Goal: Task Accomplishment & Management: Complete application form

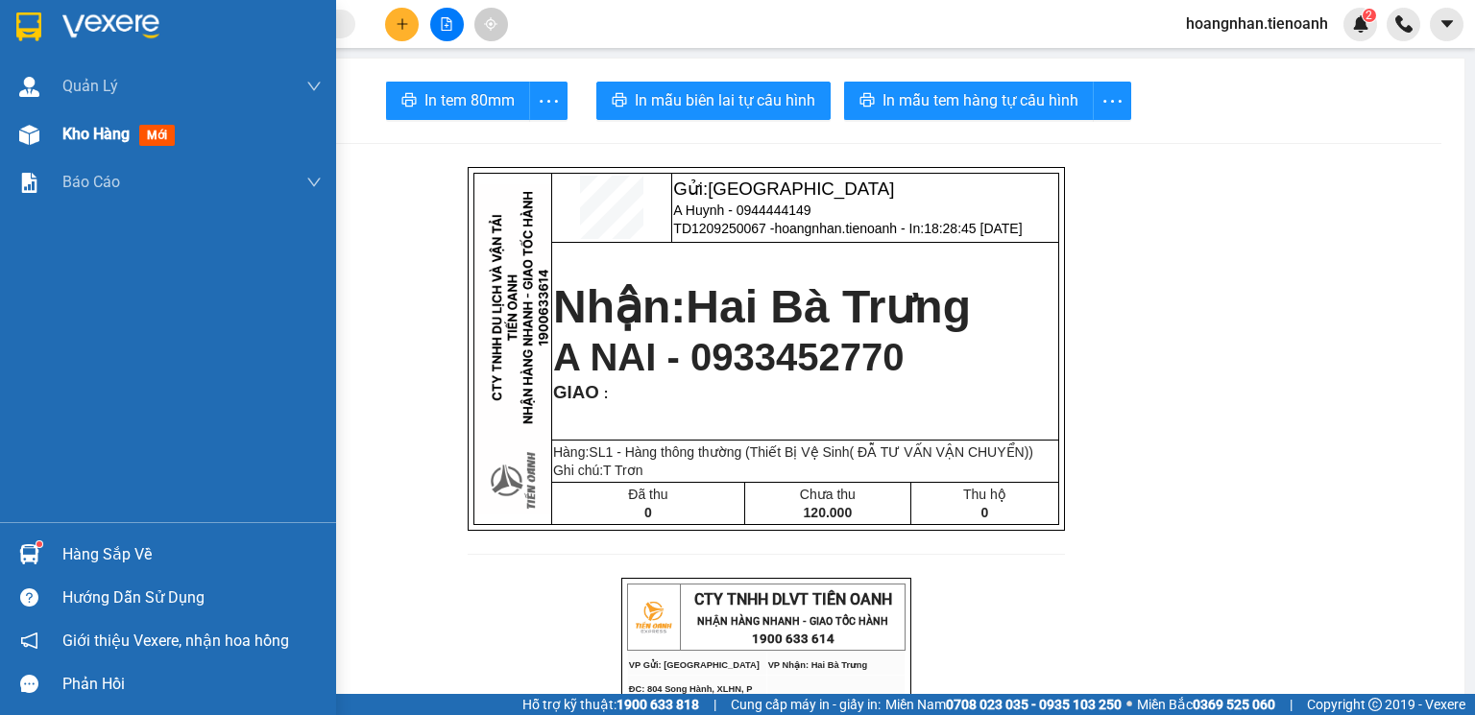
click at [45, 131] on div at bounding box center [29, 135] width 34 height 34
click at [26, 134] on img at bounding box center [29, 135] width 20 height 20
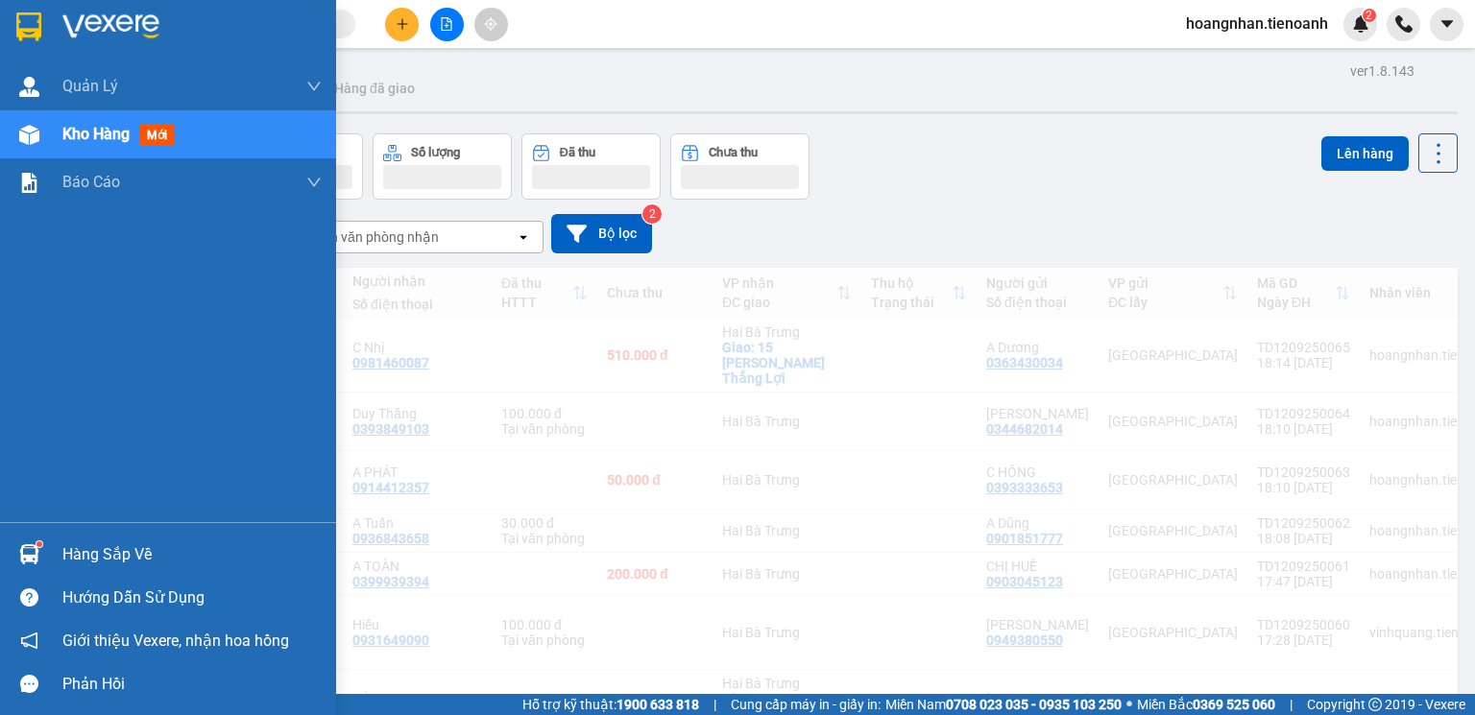
click at [22, 145] on div at bounding box center [29, 135] width 34 height 34
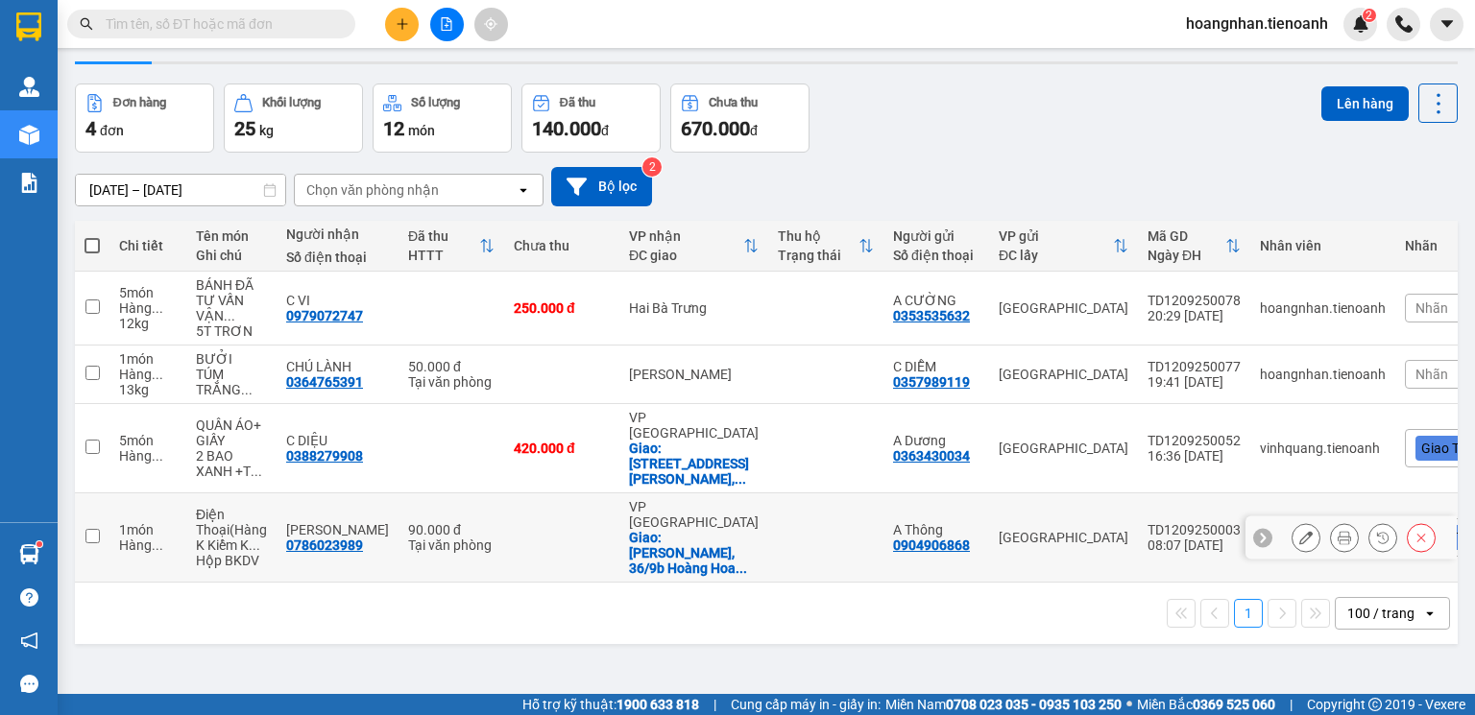
scroll to position [77, 0]
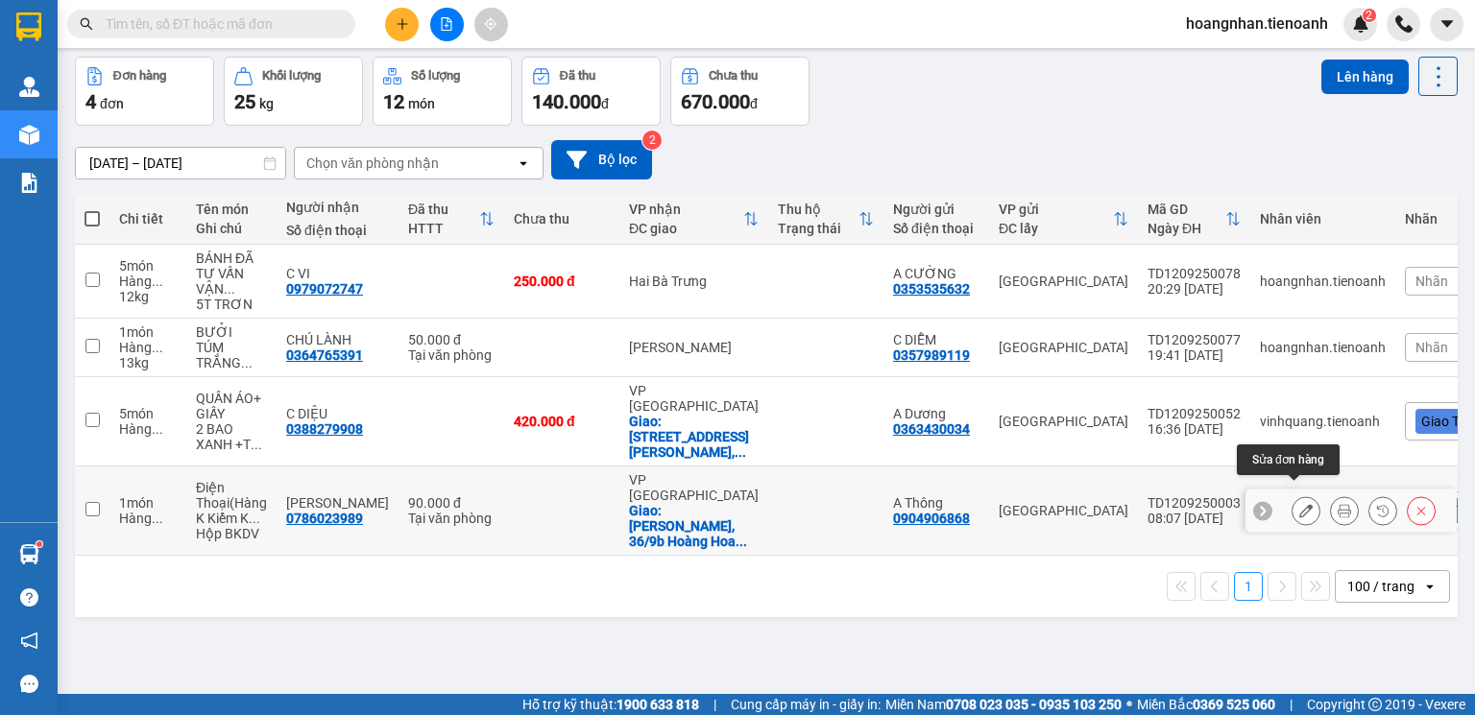
click at [1299, 504] on icon at bounding box center [1305, 510] width 13 height 13
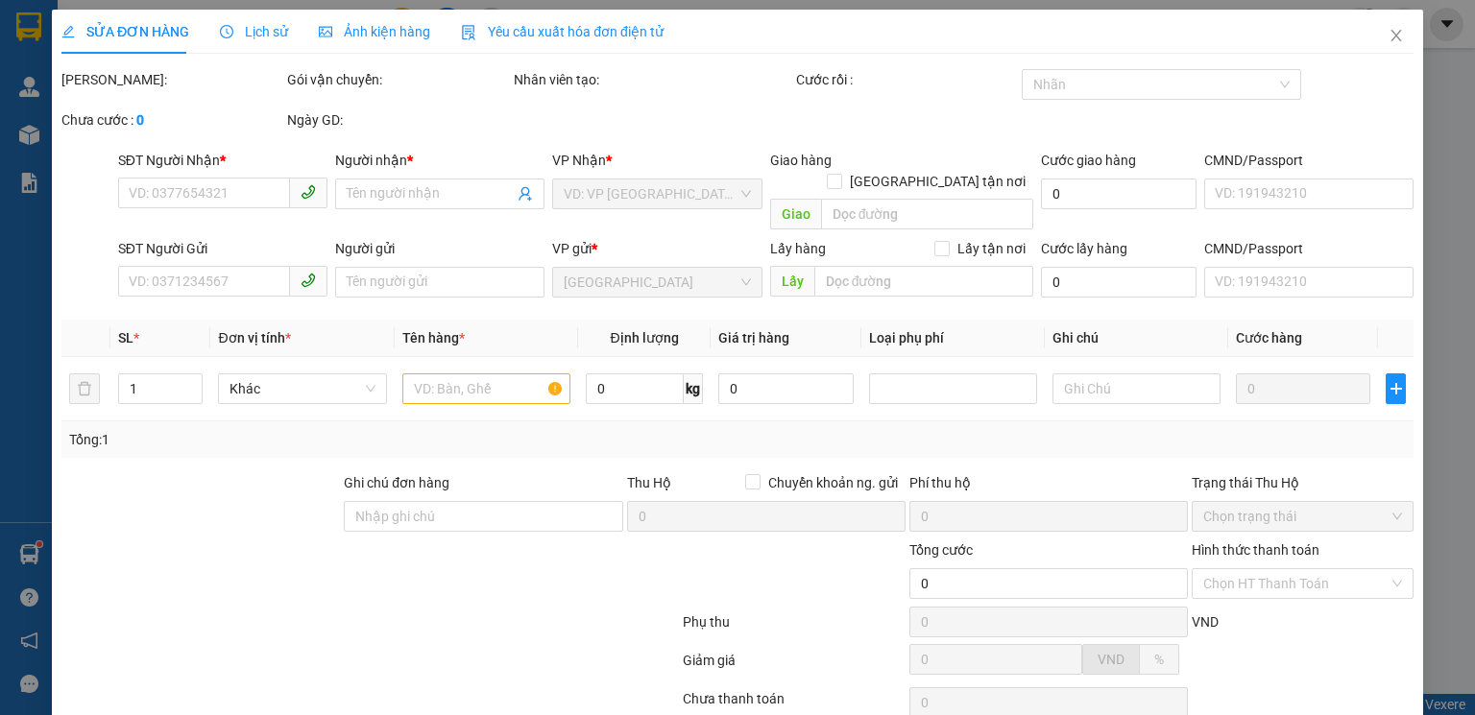
type input "0786023989"
type input "[PERSON_NAME]"
checkbox input "true"
type input "[PERSON_NAME], [STREET_ADDRESS], [GEOGRAPHIC_DATA], [GEOGRAPHIC_DATA]"
type input "0904906868"
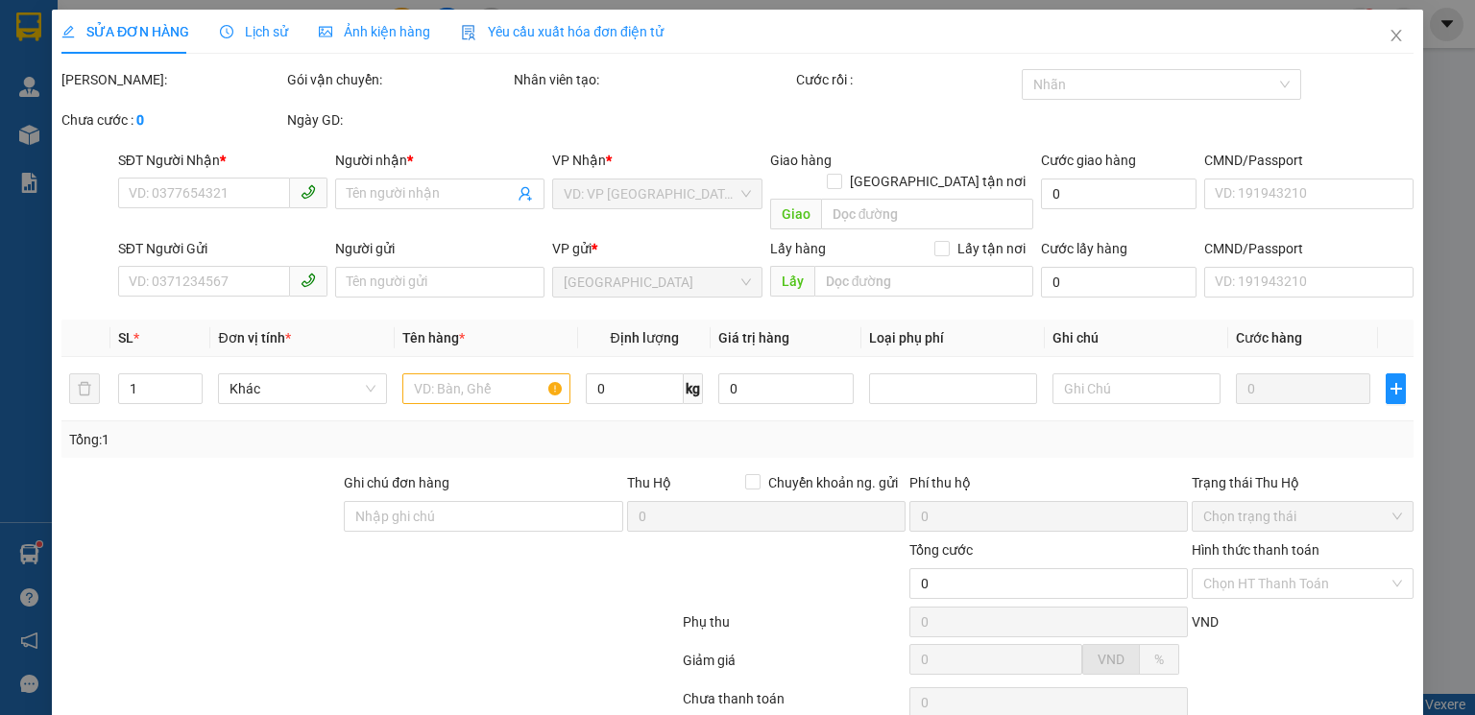
type input "A Thông"
type input "90.000"
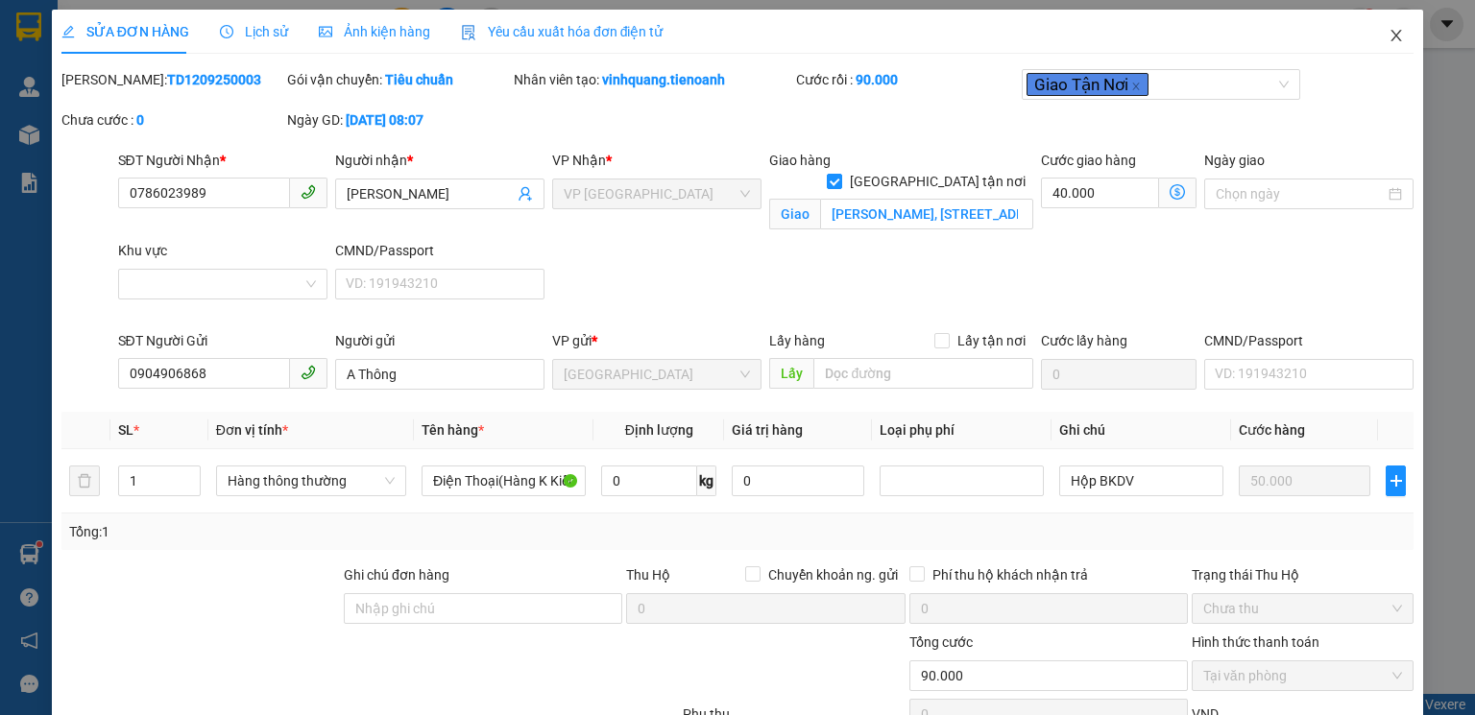
click at [1391, 38] on icon "close" at bounding box center [1396, 36] width 11 height 12
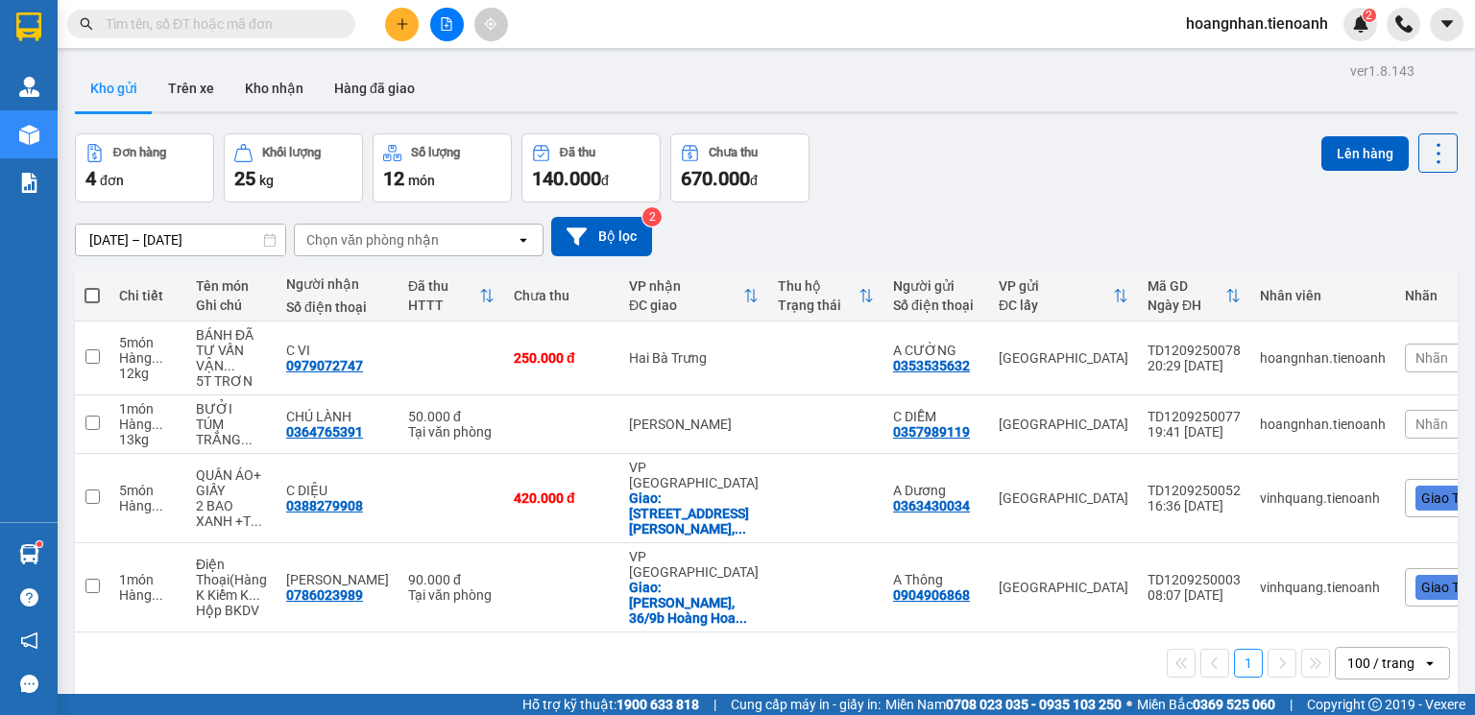
click at [230, 28] on input "text" at bounding box center [219, 23] width 227 height 21
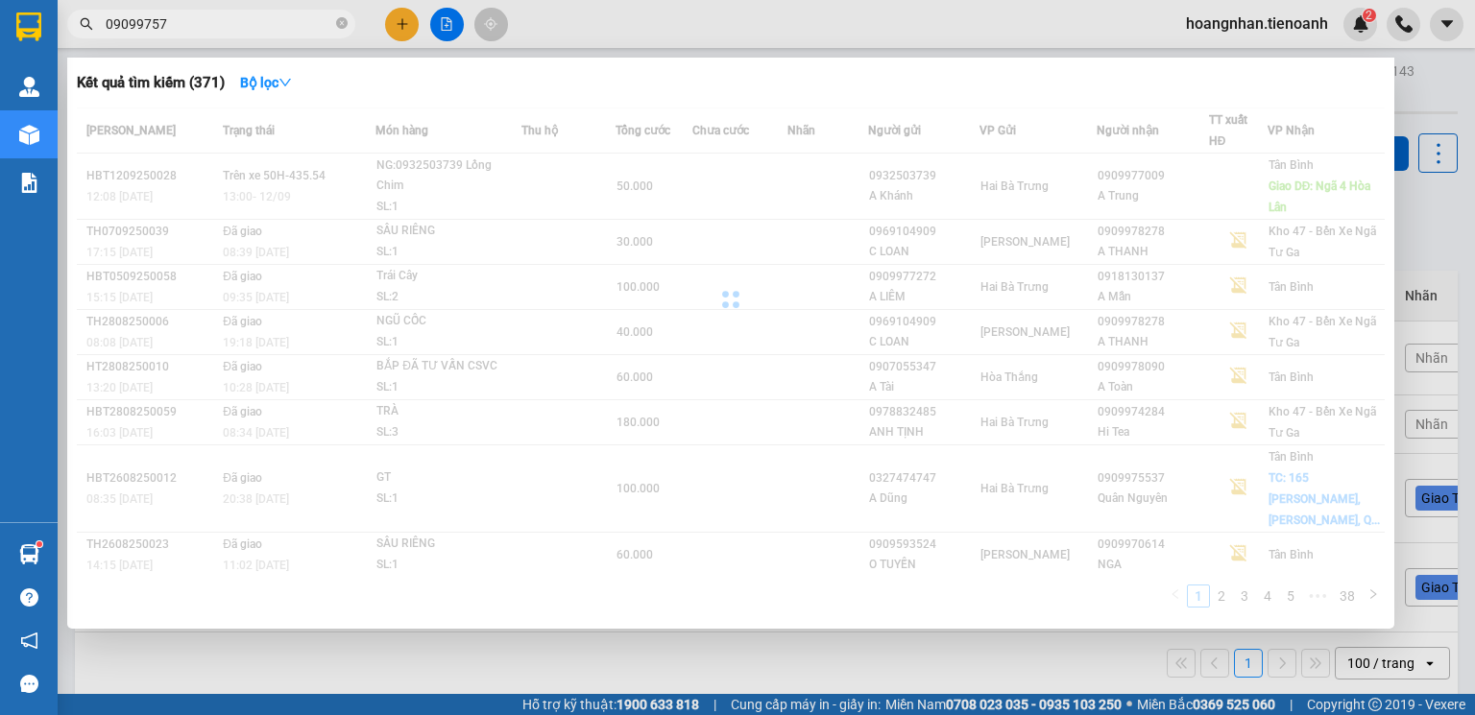
type input "090997577"
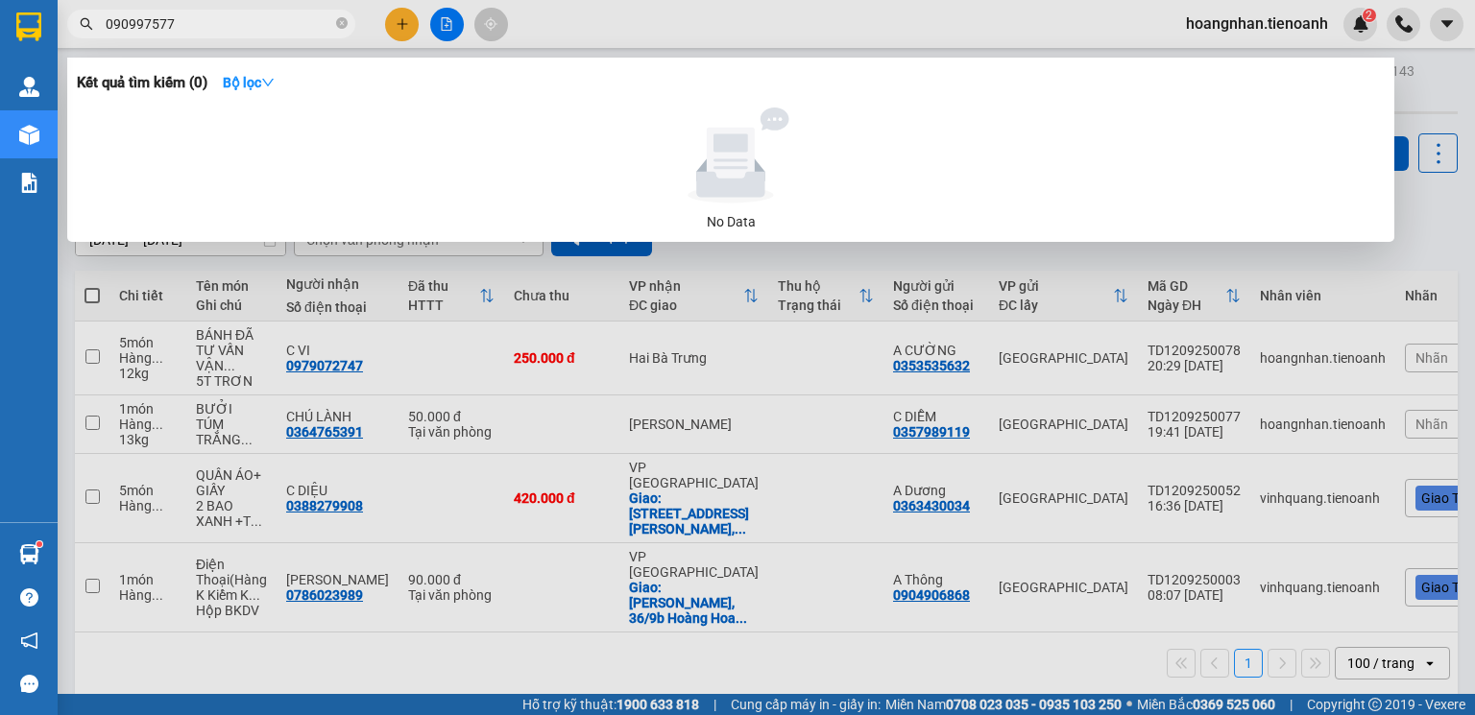
drag, startPoint x: 340, startPoint y: 26, endPoint x: 327, endPoint y: 26, distance: 12.5
click at [339, 26] on icon "close-circle" at bounding box center [342, 23] width 12 height 12
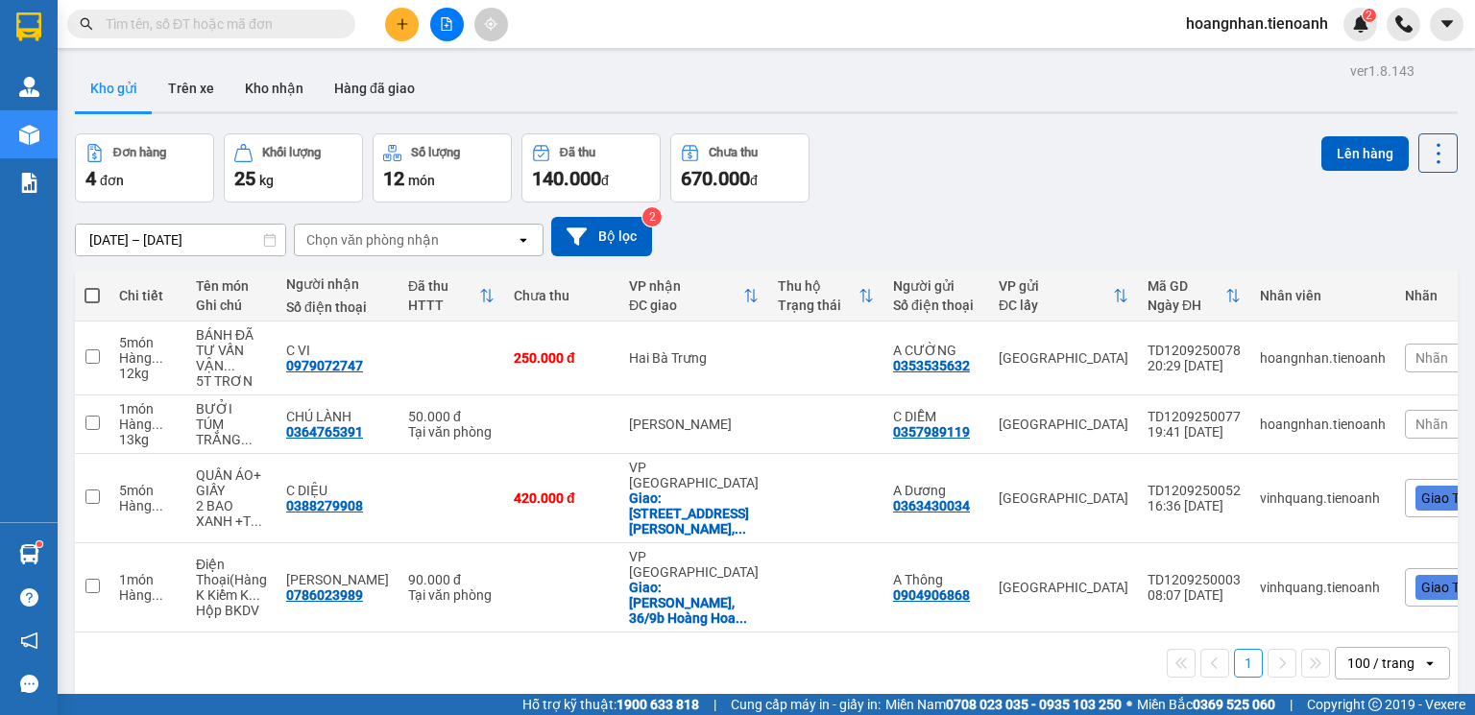
click at [227, 29] on input "text" at bounding box center [219, 23] width 227 height 21
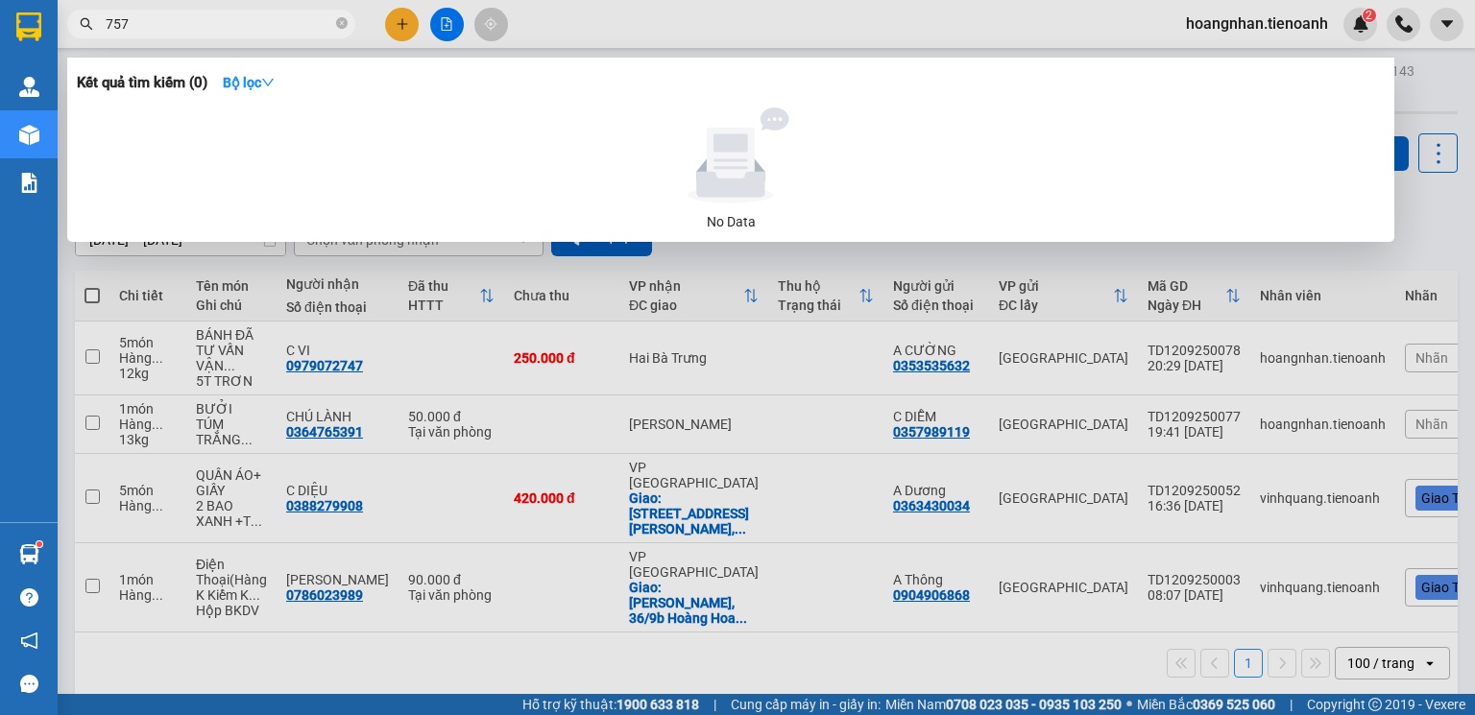
type input "7577"
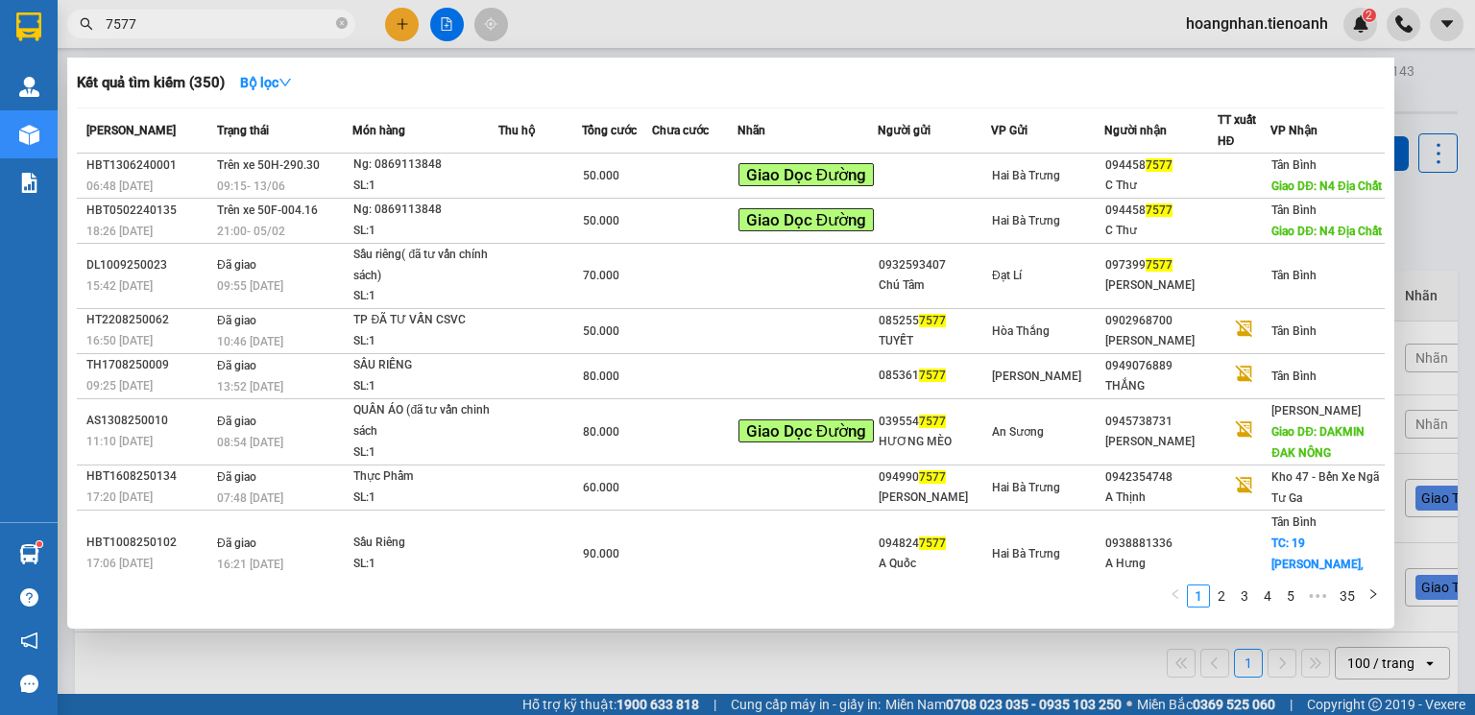
drag, startPoint x: 343, startPoint y: 21, endPoint x: 297, endPoint y: 31, distance: 47.1
click at [342, 21] on icon "close-circle" at bounding box center [342, 23] width 12 height 12
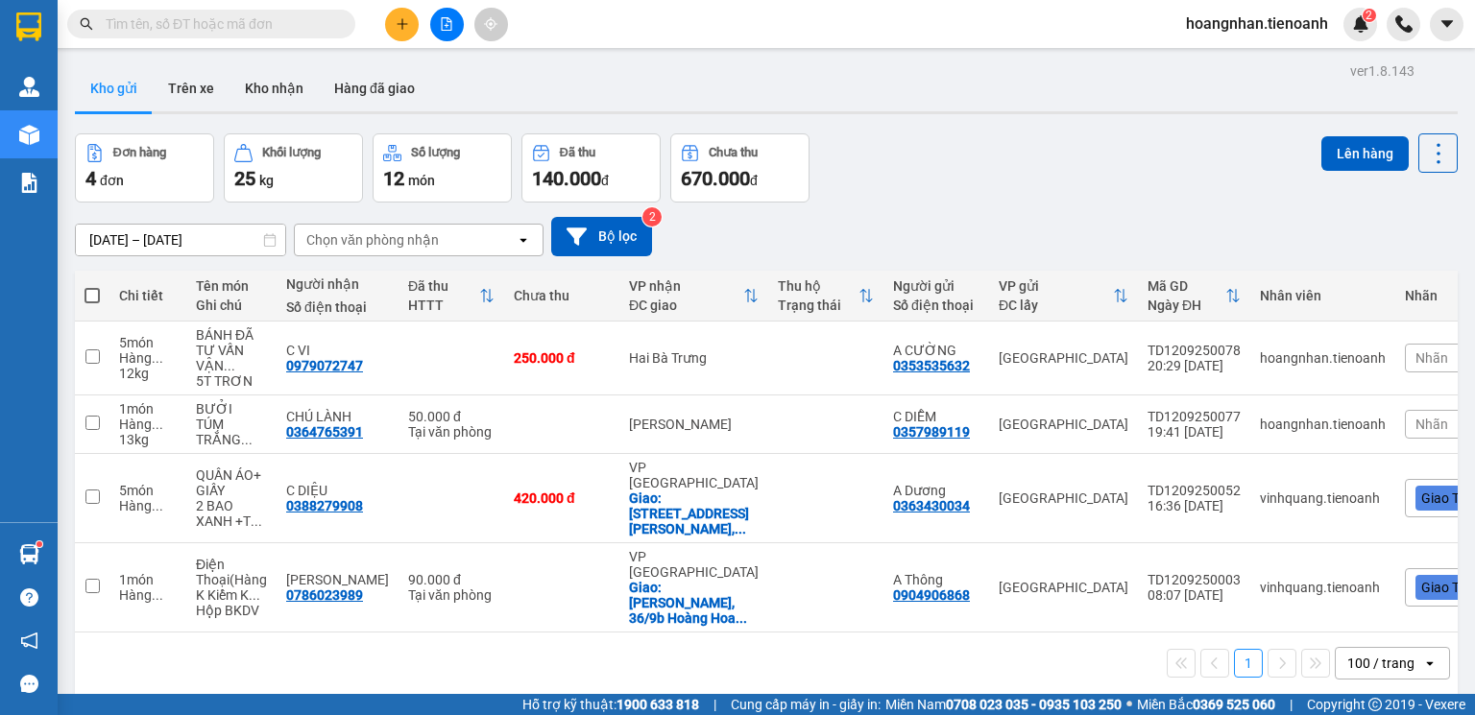
click at [257, 31] on input "text" at bounding box center [219, 23] width 227 height 21
type input "577"
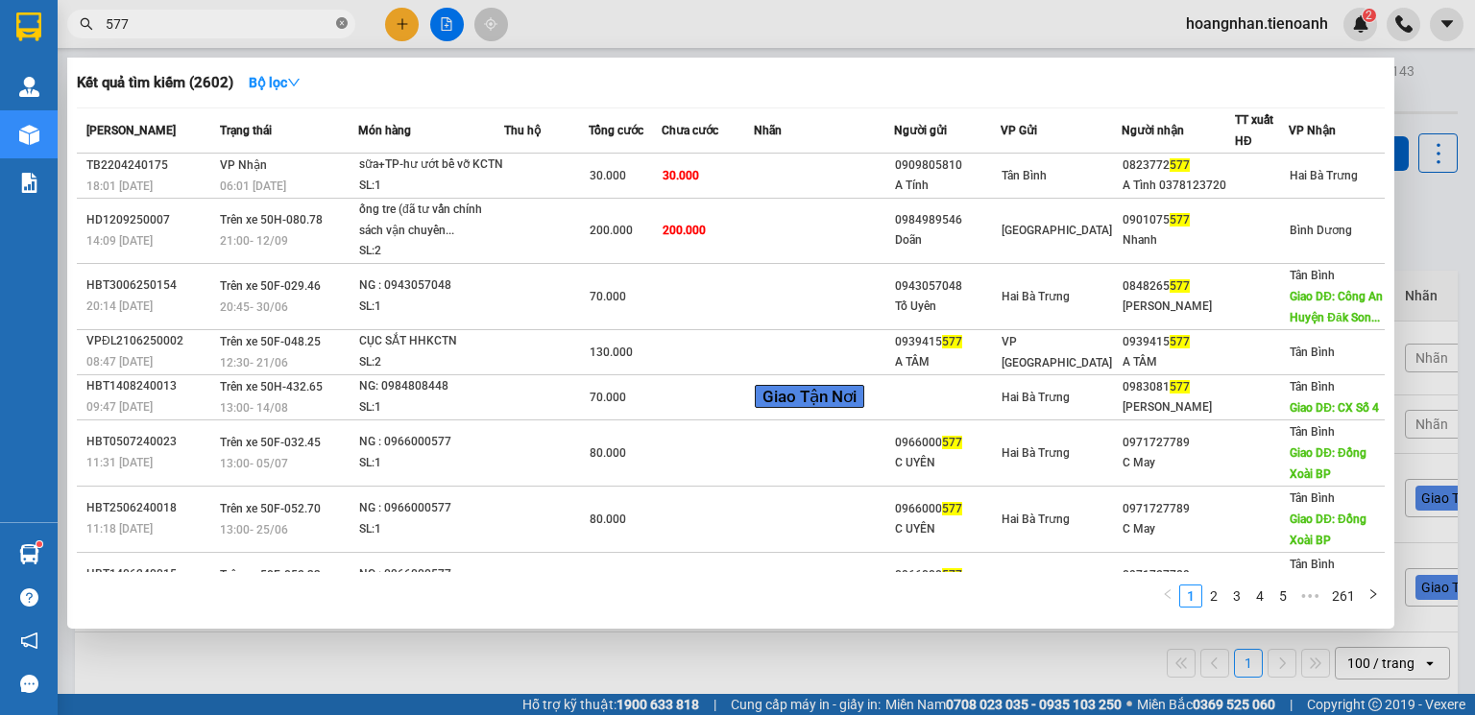
click at [346, 27] on icon "close-circle" at bounding box center [342, 23] width 12 height 12
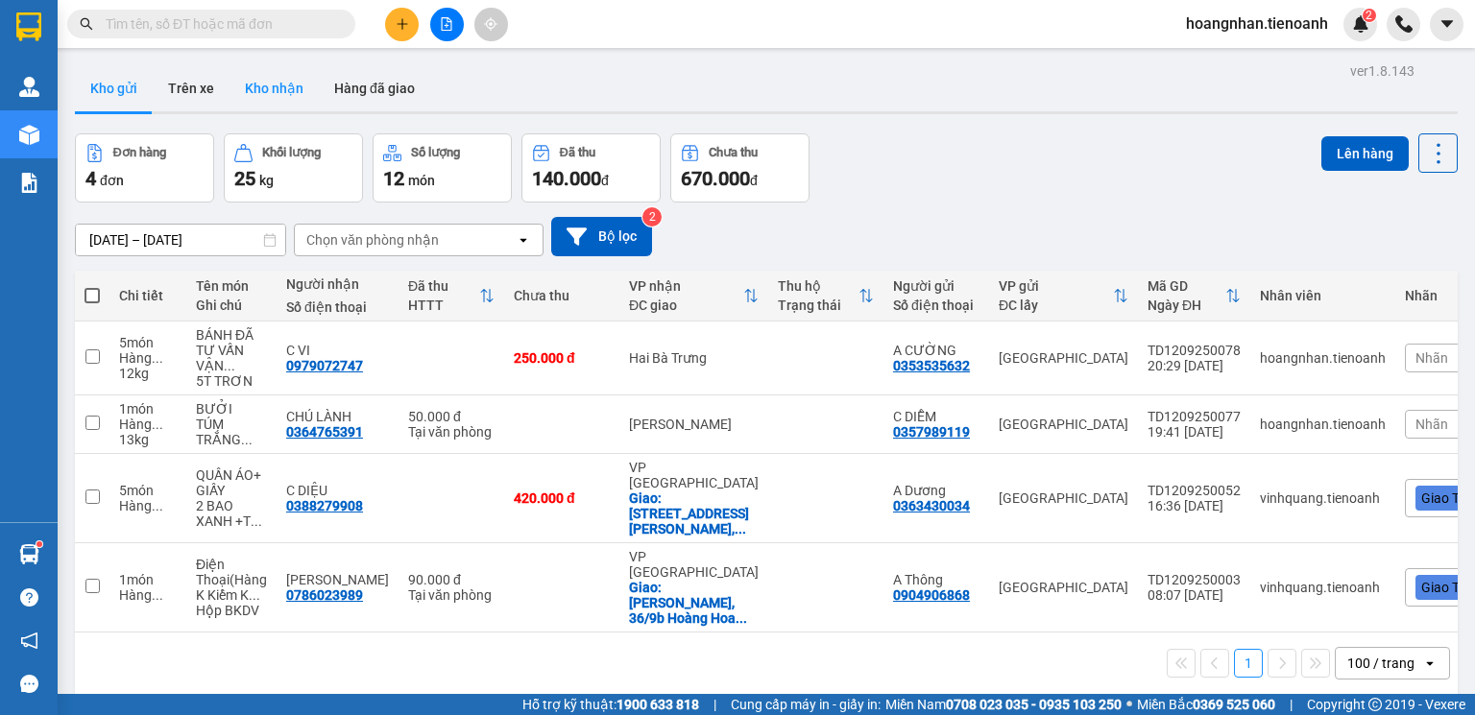
click at [279, 87] on button "Kho nhận" at bounding box center [273, 88] width 89 height 46
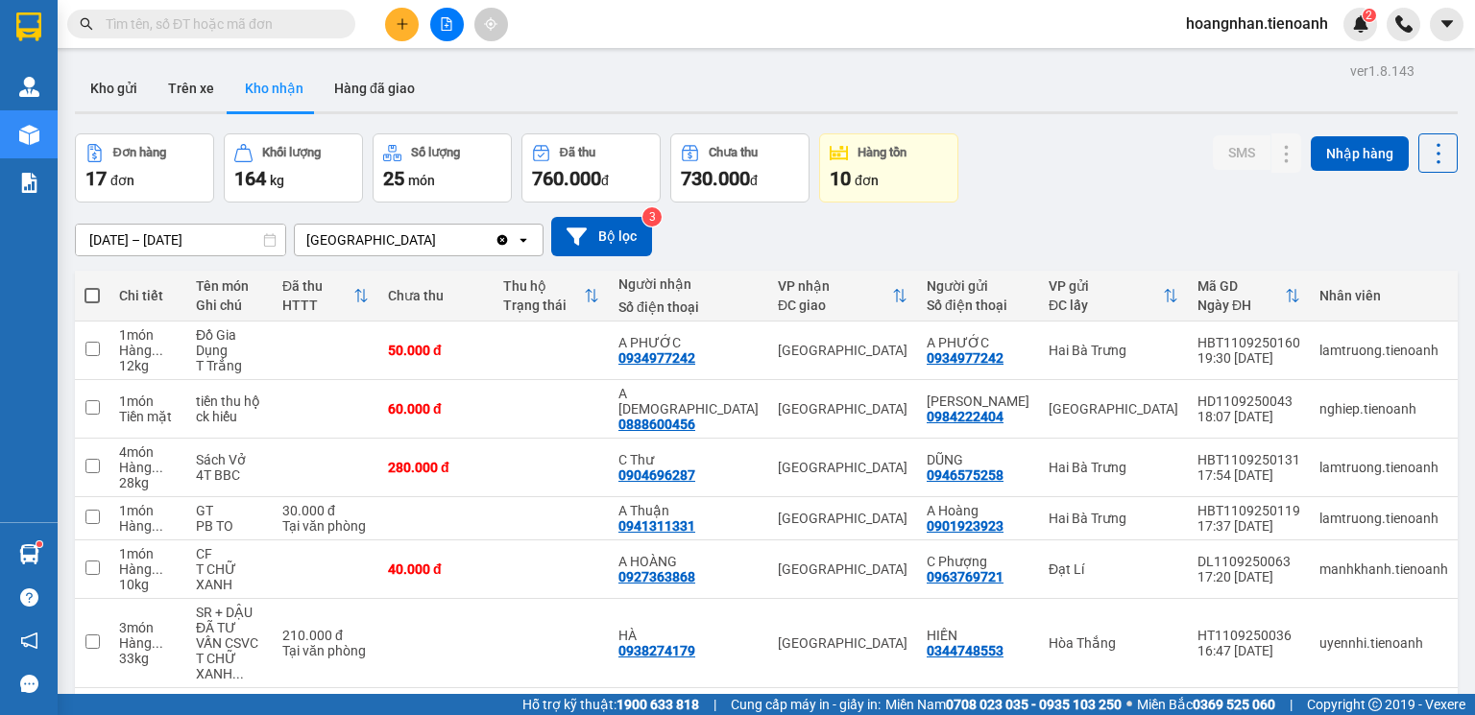
click at [266, 23] on input "text" at bounding box center [219, 23] width 227 height 21
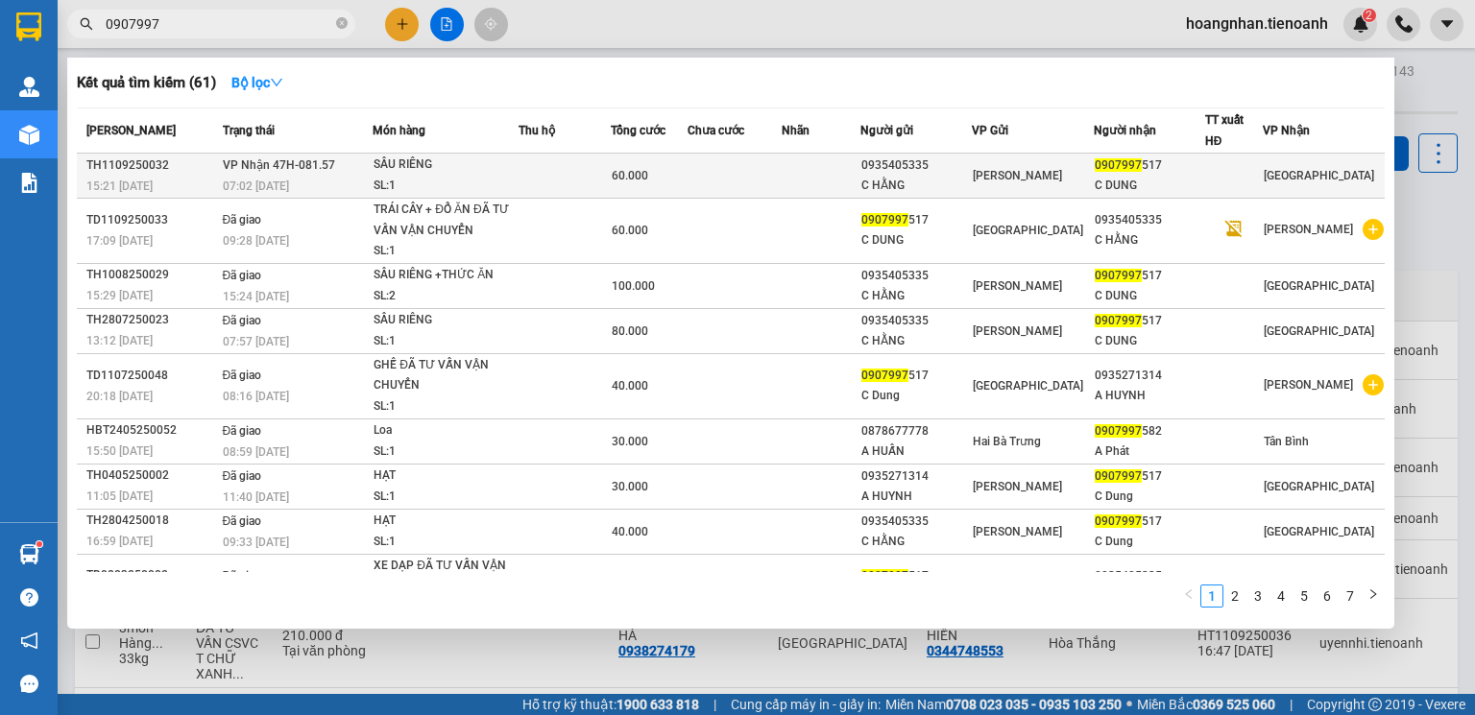
type input "0907997"
click at [512, 165] on div "SẦU RIÊNG" at bounding box center [445, 165] width 144 height 21
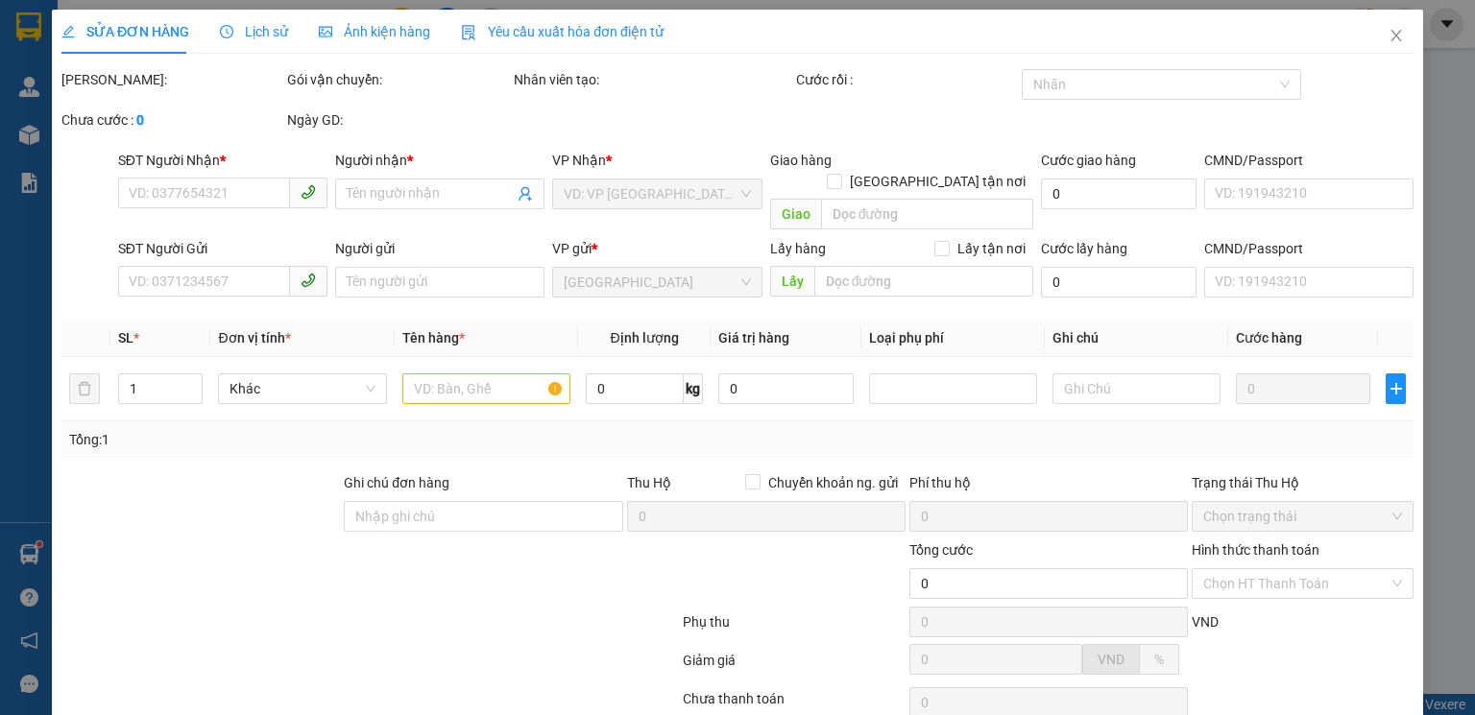
type input "0907997517"
type input "C DUNG"
type input "066182000194"
type input "0935405335"
type input "C HẰNG"
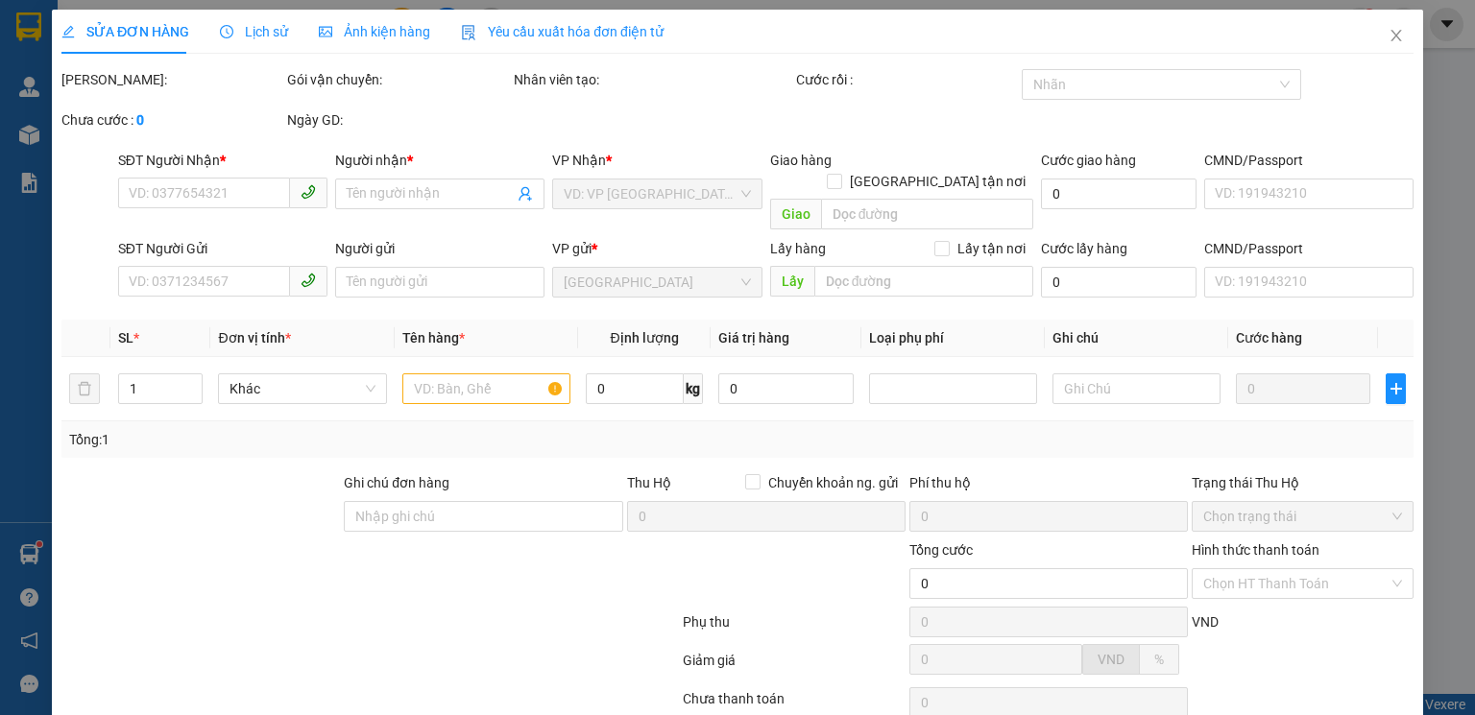
type input "066193017138"
type input "60.000"
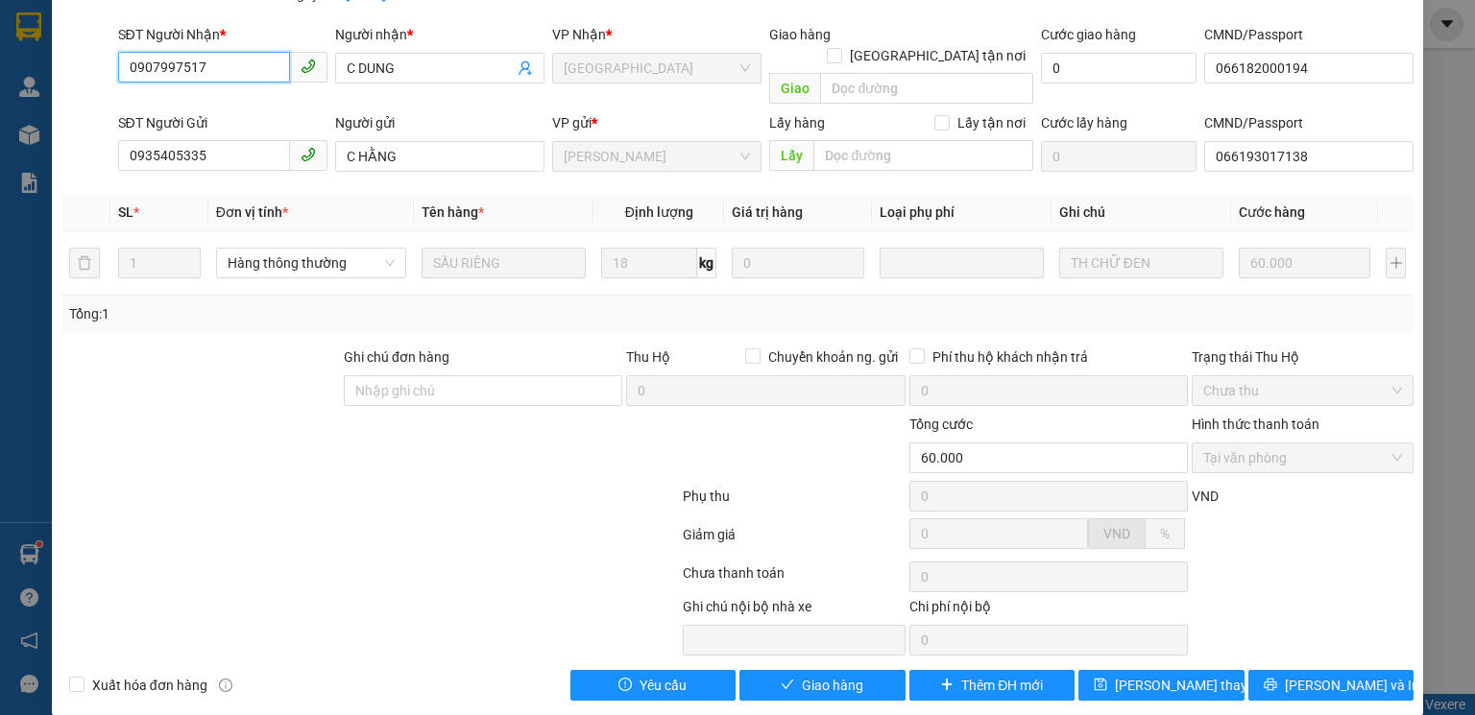
scroll to position [128, 0]
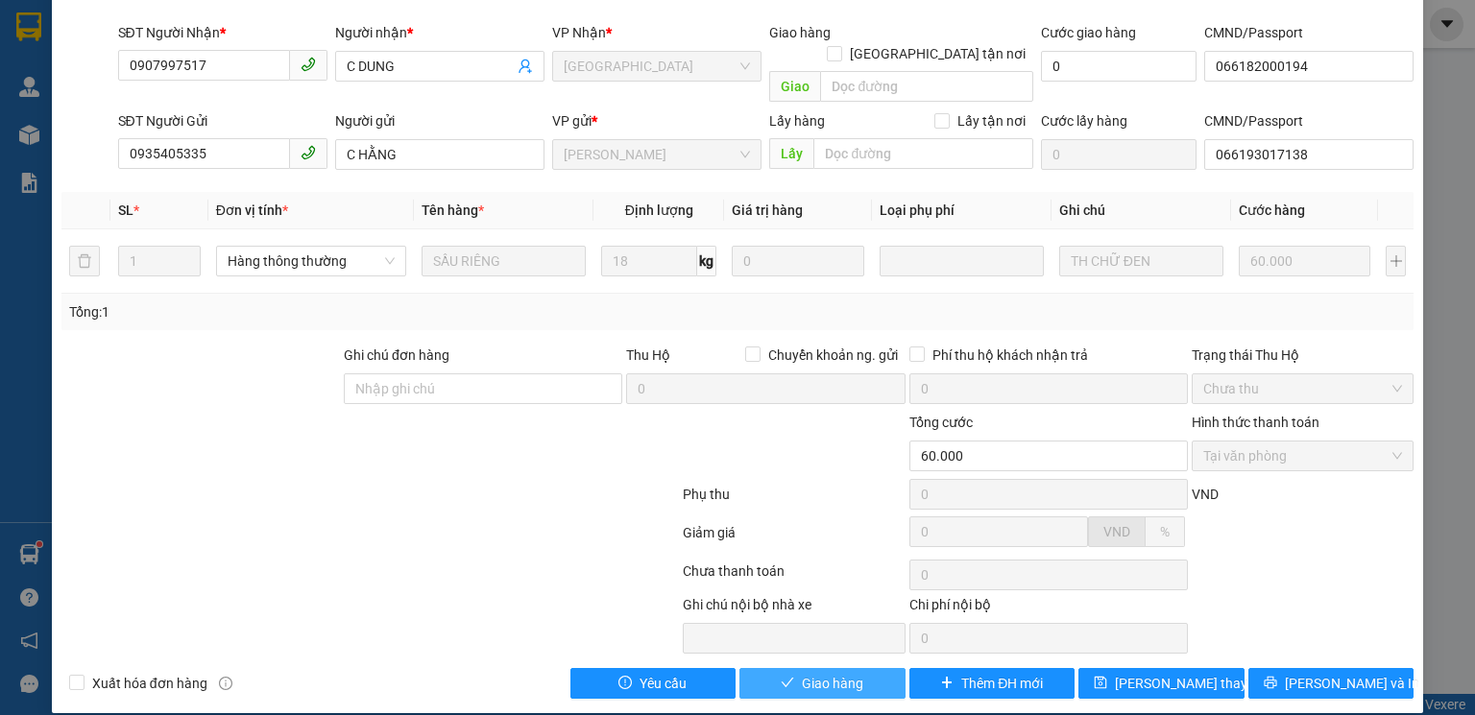
click at [838, 673] on span "Giao hàng" at bounding box center [832, 683] width 61 height 21
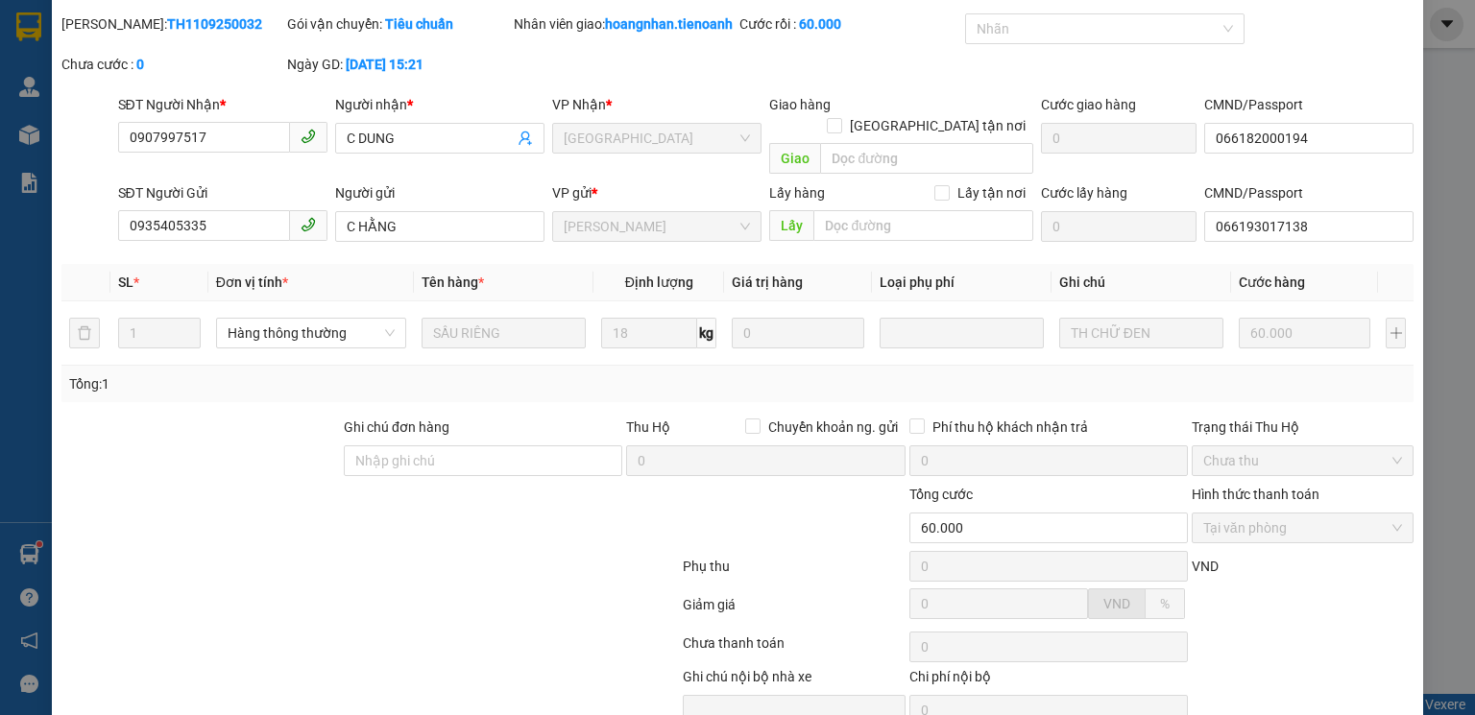
scroll to position [0, 0]
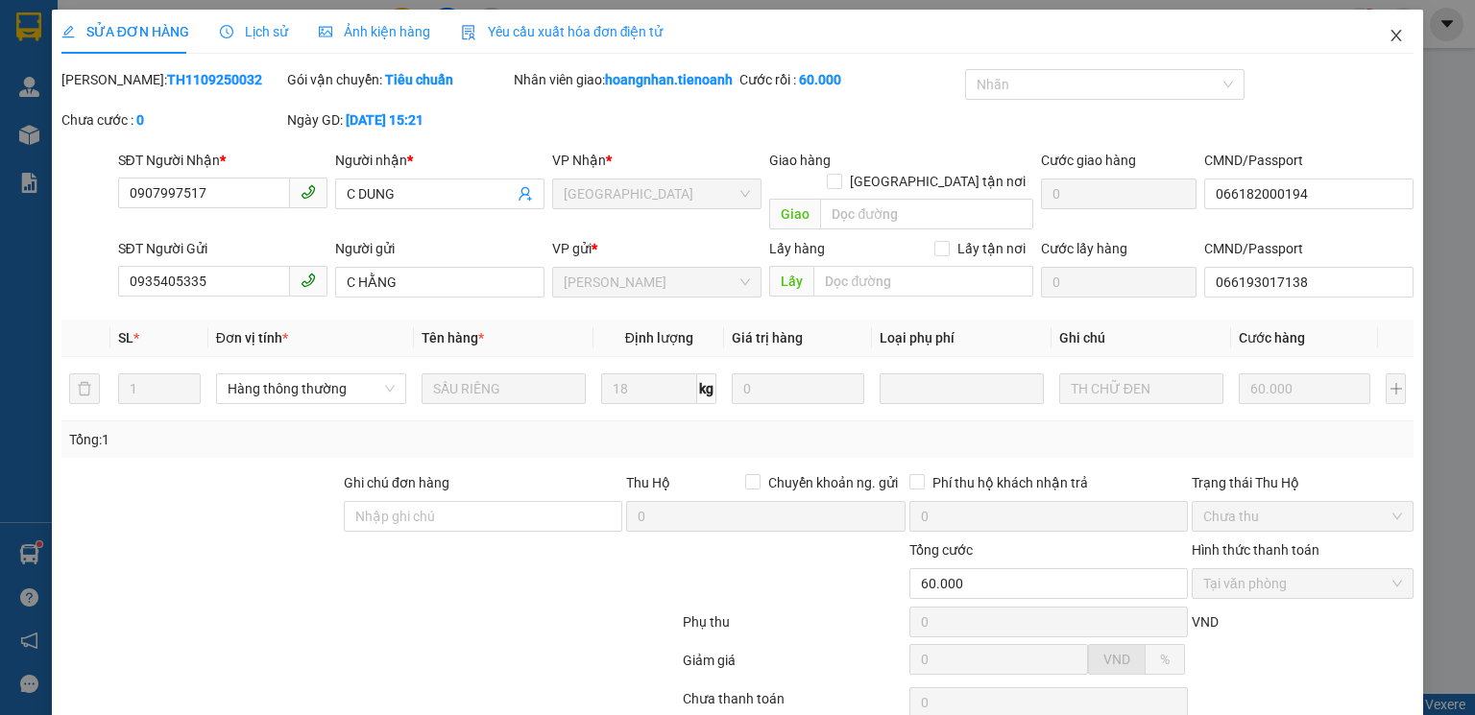
click at [1388, 38] on icon "close" at bounding box center [1395, 35] width 15 height 15
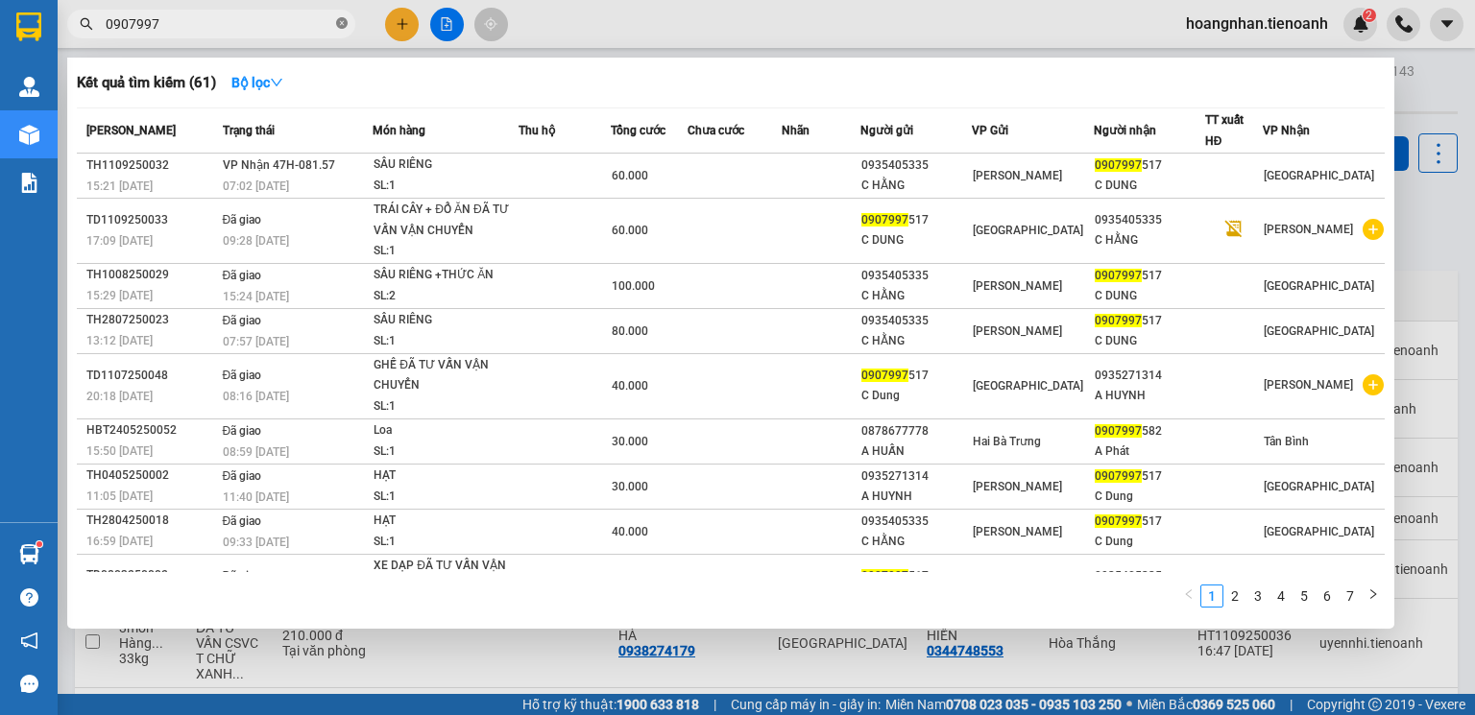
click at [339, 22] on icon "close-circle" at bounding box center [342, 23] width 12 height 12
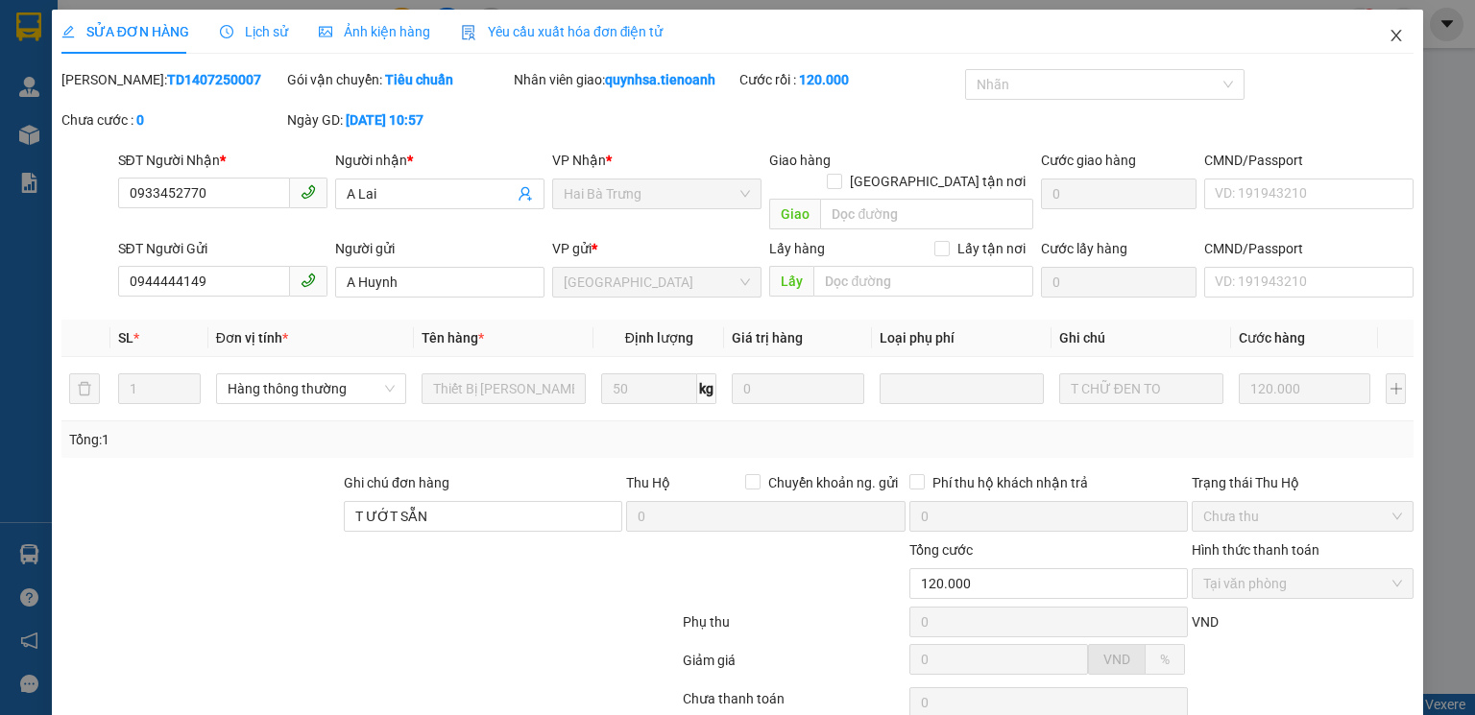
click at [1391, 36] on icon "close" at bounding box center [1396, 36] width 11 height 12
